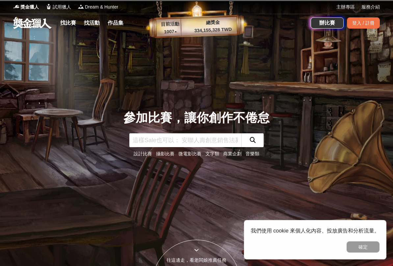
click at [150, 156] on link "設計比賽" at bounding box center [143, 153] width 18 height 5
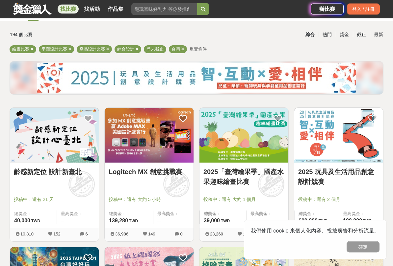
scroll to position [36, 0]
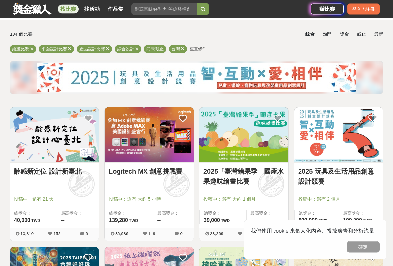
click at [61, 176] on link "齡感新定位 設計新臺北" at bounding box center [54, 172] width 81 height 10
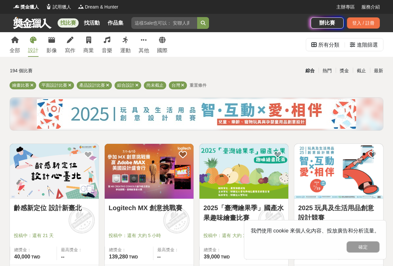
scroll to position [37, 0]
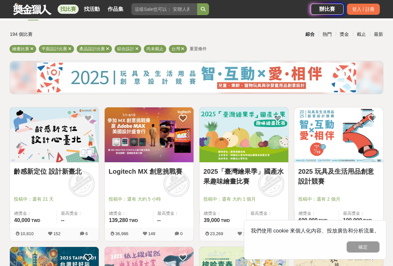
click at [57, 168] on link "齡感新定位 設計新臺北" at bounding box center [54, 172] width 81 height 10
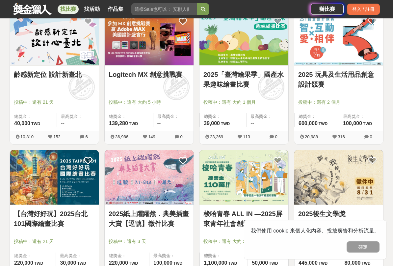
scroll to position [131, 0]
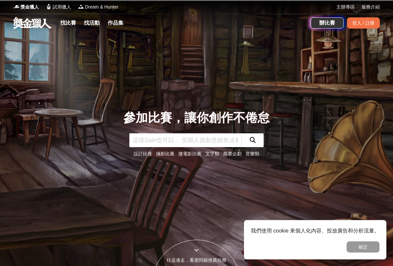
click at [232, 156] on link "商業企劃" at bounding box center [232, 153] width 18 height 5
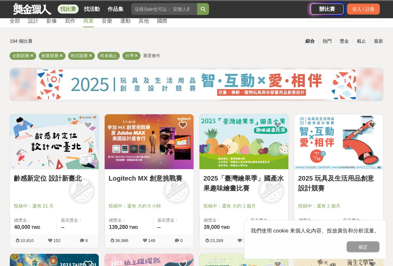
scroll to position [30, 0]
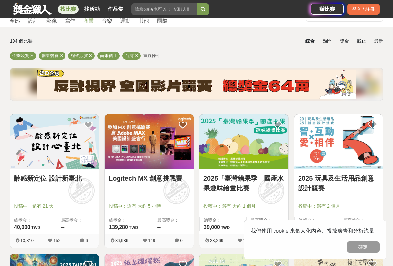
click at [73, 178] on link "齡感新定位 設計新臺北" at bounding box center [54, 179] width 81 height 10
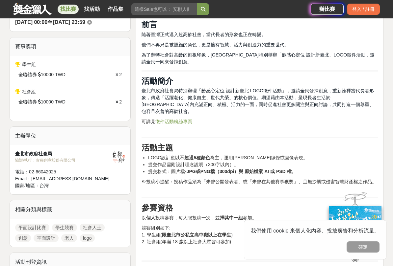
scroll to position [221, 0]
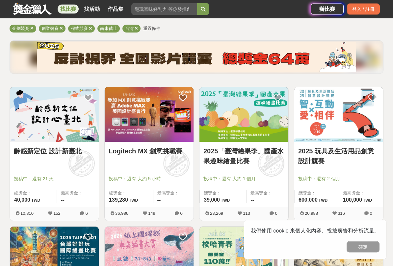
scroll to position [59, 0]
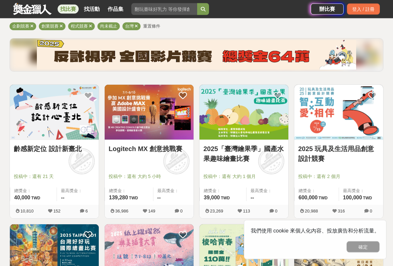
click at [320, 151] on link "2025 玩具及生活用品創意設計競賽" at bounding box center [338, 154] width 81 height 20
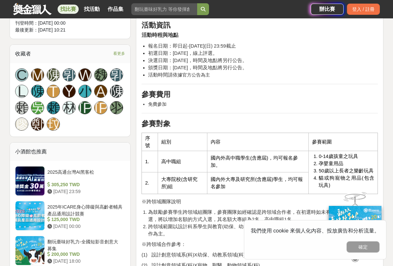
scroll to position [402, 0]
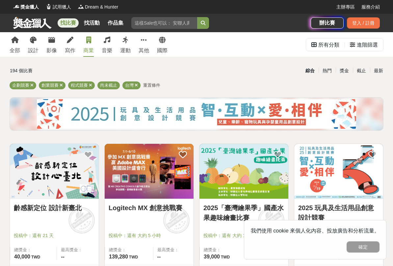
click at [151, 85] on span "重置條件" at bounding box center [151, 85] width 17 height 5
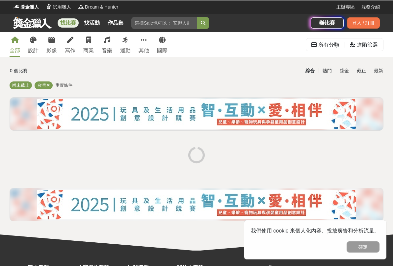
click at [92, 47] on div "商業" at bounding box center [88, 51] width 11 height 8
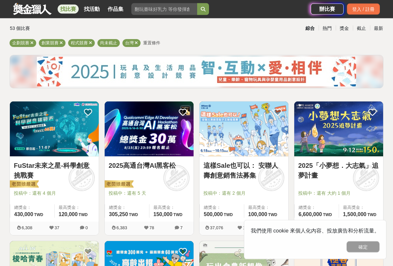
scroll to position [42, 0]
click at [67, 161] on link "FuStar未來之星-科學創意挑戰賽" at bounding box center [54, 171] width 81 height 20
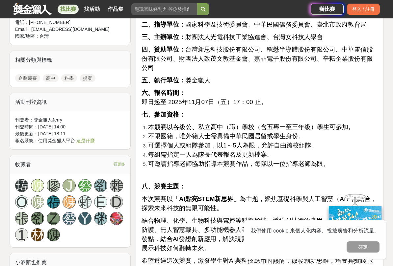
scroll to position [514, 0]
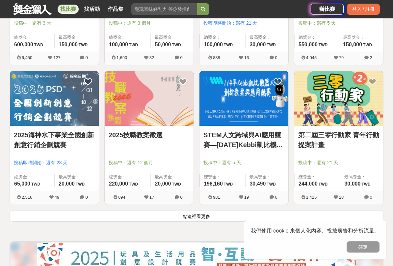
scroll to position [774, 0]
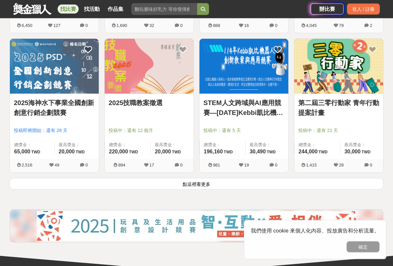
click at [336, 186] on button "點這裡看更多" at bounding box center [197, 185] width 374 height 12
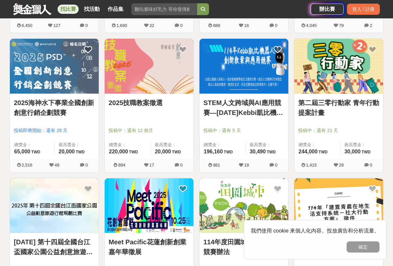
click at [368, 107] on link "第二屆三零行動家 青年行動提案計畫" at bounding box center [338, 108] width 81 height 20
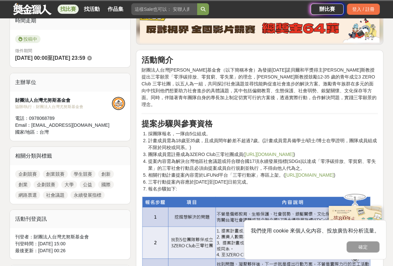
scroll to position [167, 0]
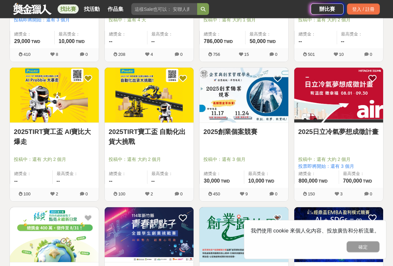
scroll to position [1054, 0]
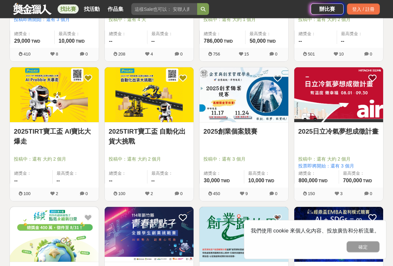
click at [160, 138] on link "2025TIRT寶工盃 自動化出貨大挑戰" at bounding box center [149, 137] width 81 height 20
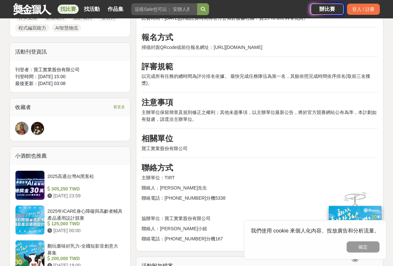
scroll to position [419, 0]
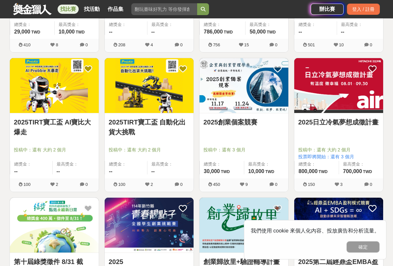
scroll to position [1068, 0]
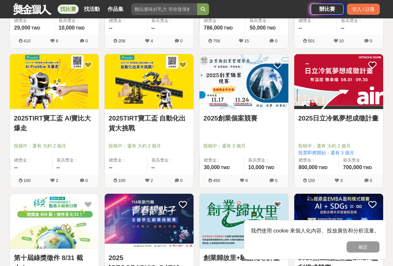
click at [350, 130] on div "2025日立冷氣夢想成徵計畫" at bounding box center [338, 121] width 81 height 17
click at [354, 119] on link "2025日立冷氣夢想成徵計畫" at bounding box center [338, 118] width 81 height 10
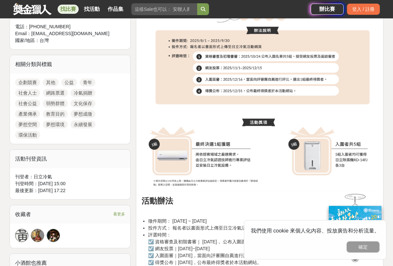
scroll to position [326, 0]
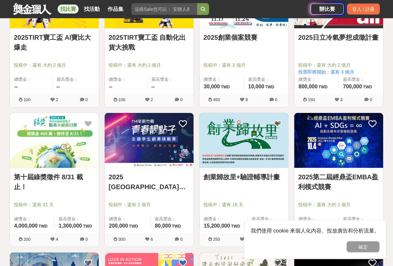
scroll to position [1149, 0]
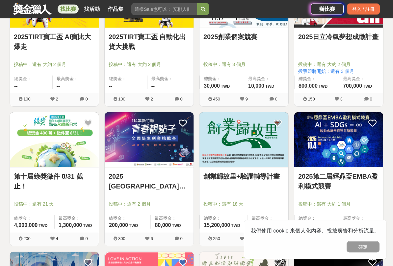
click at [151, 181] on link "2025 [GEOGRAPHIC_DATA]青春靚點子 全國學生創業挑戰賽" at bounding box center [149, 182] width 81 height 20
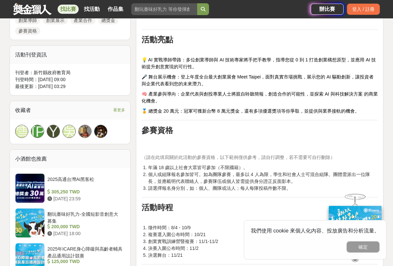
scroll to position [365, 0]
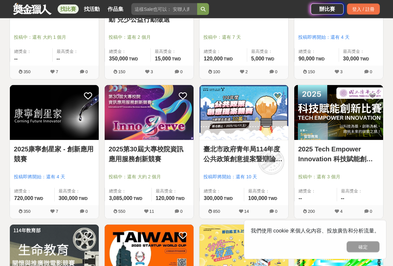
scroll to position [1455, 0]
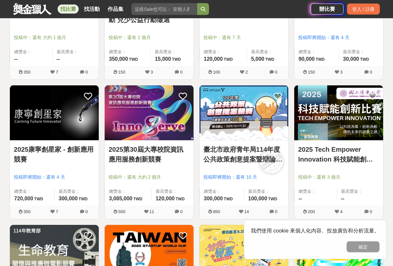
click at [62, 141] on img at bounding box center [54, 113] width 89 height 55
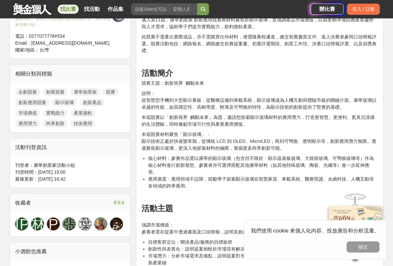
scroll to position [302, 0]
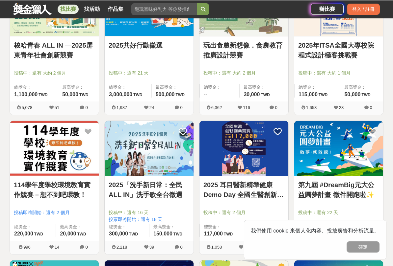
scroll to position [1455, 0]
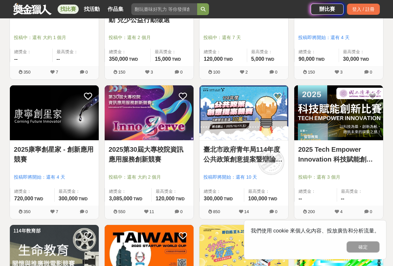
click at [159, 153] on link "2025第30屆大專校院資訊應用服務創新競賽" at bounding box center [149, 155] width 81 height 20
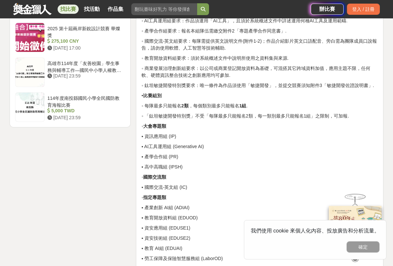
scroll to position [885, 0]
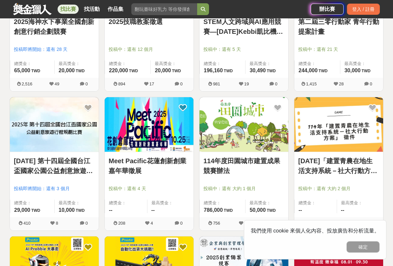
scroll to position [1455, 0]
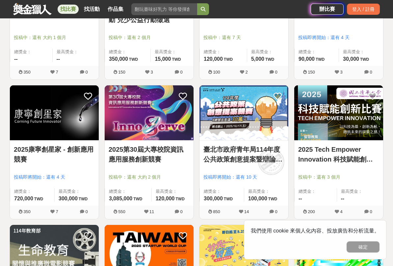
click at [356, 151] on link "2025 Tech Empower Innovation 科技賦能創新比賽" at bounding box center [338, 155] width 81 height 20
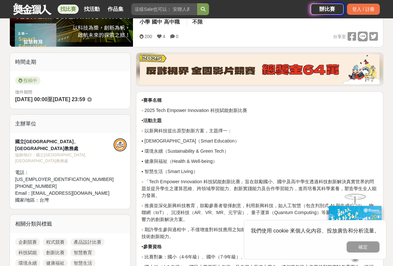
scroll to position [131, 0]
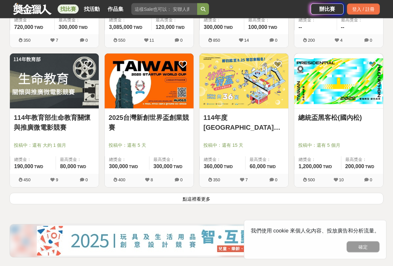
scroll to position [1627, 0]
click at [321, 203] on button "點這裡看更多" at bounding box center [197, 199] width 374 height 12
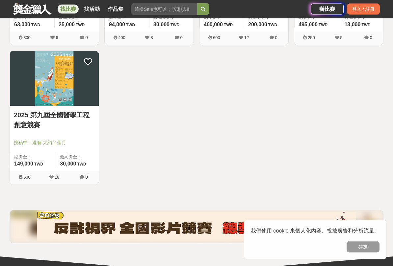
scroll to position [2009, 0]
